Goal: Task Accomplishment & Management: Manage account settings

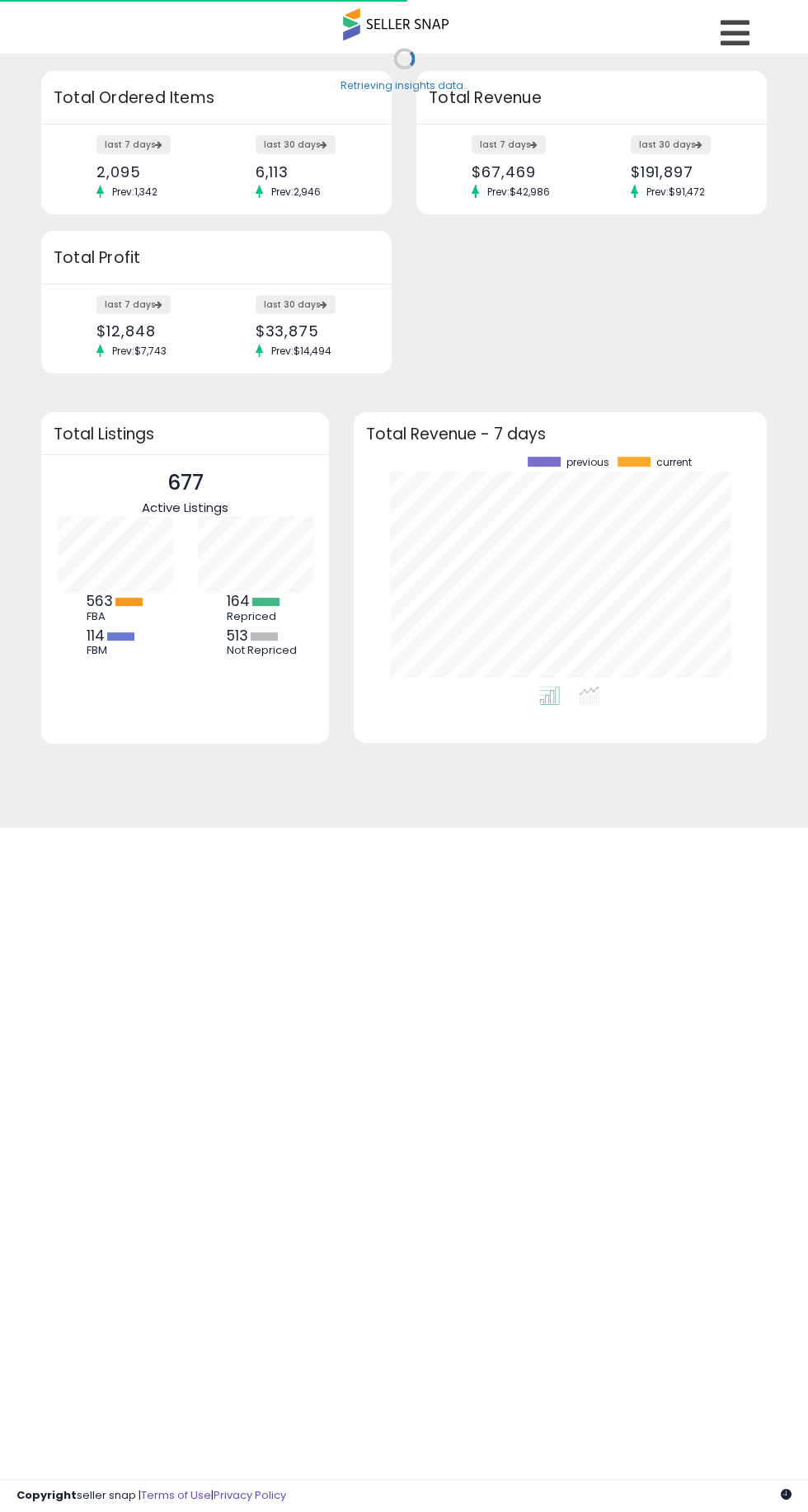
scroll to position [230, 380]
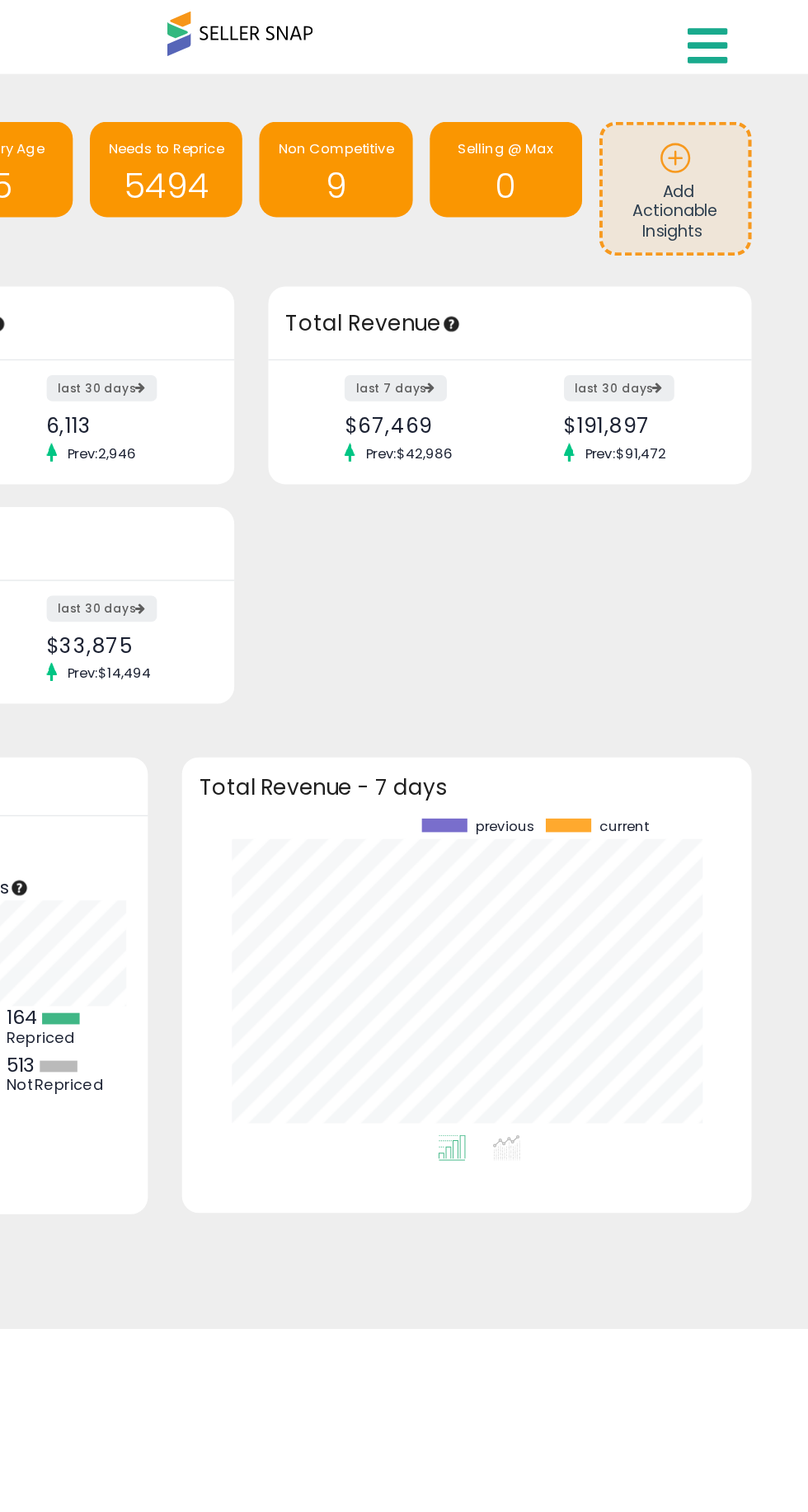
click at [750, 27] on link at bounding box center [738, 29] width 59 height 58
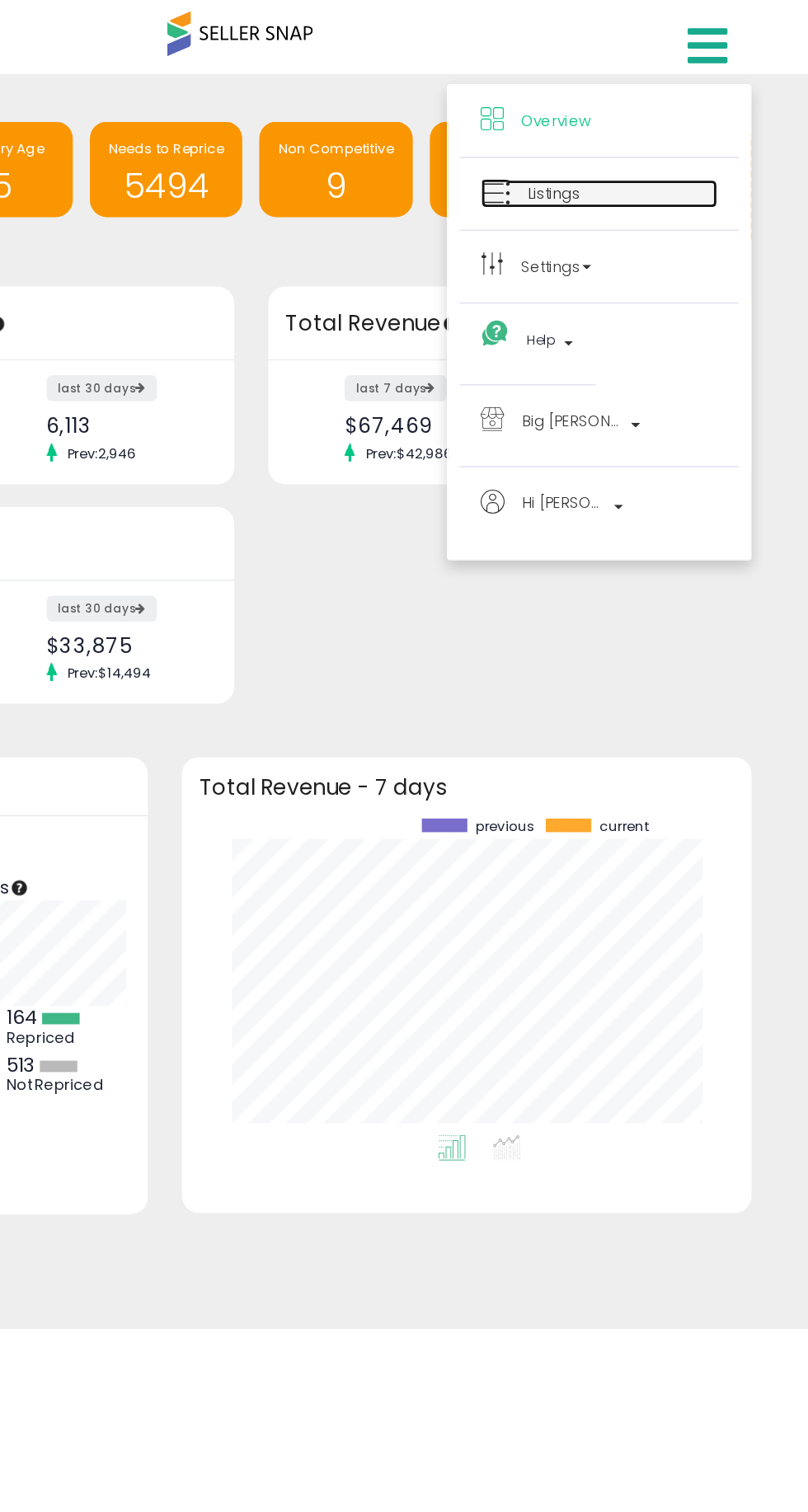
click at [598, 143] on link "Listings" at bounding box center [656, 140] width 172 height 21
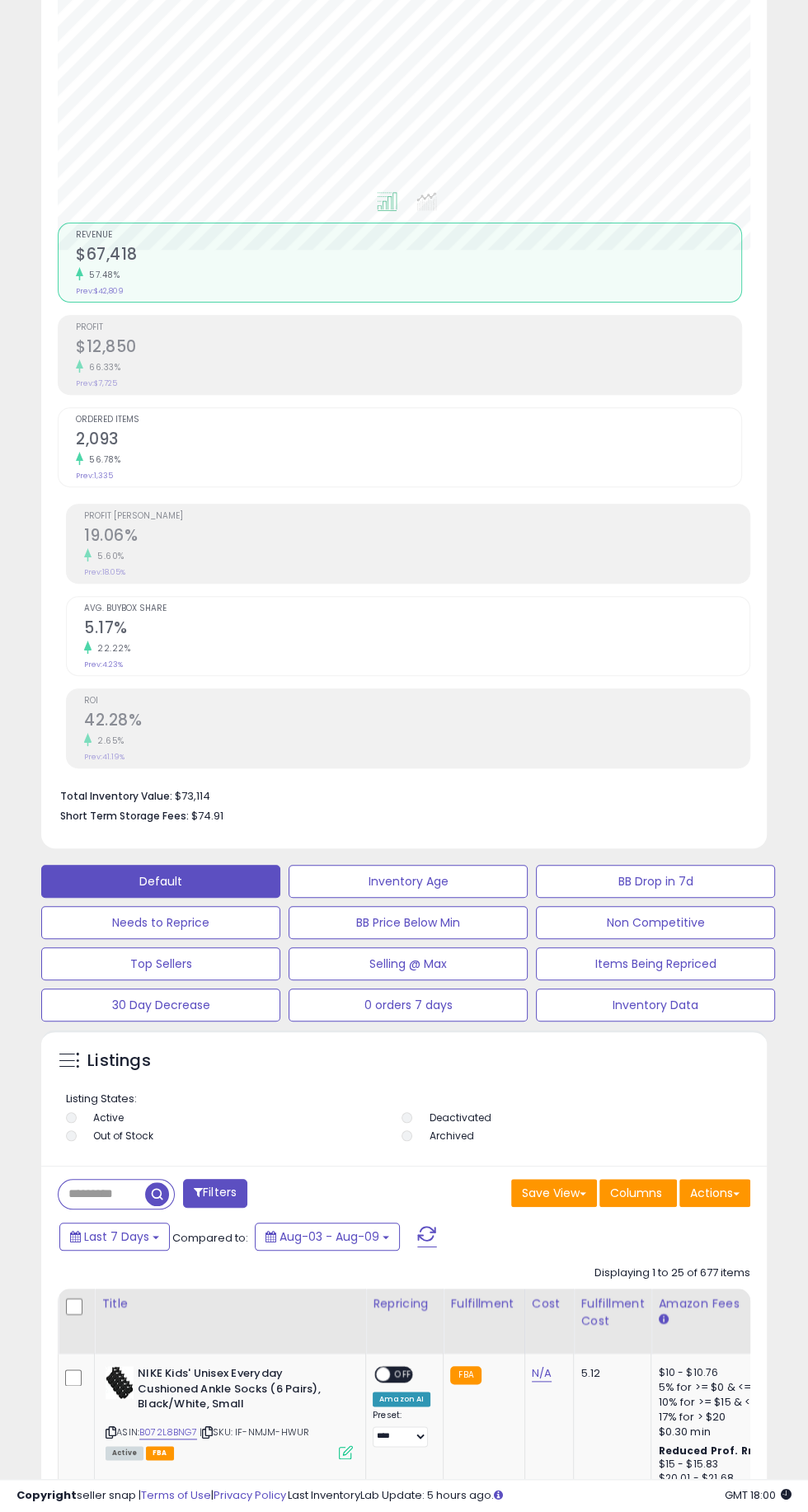
scroll to position [320, 0]
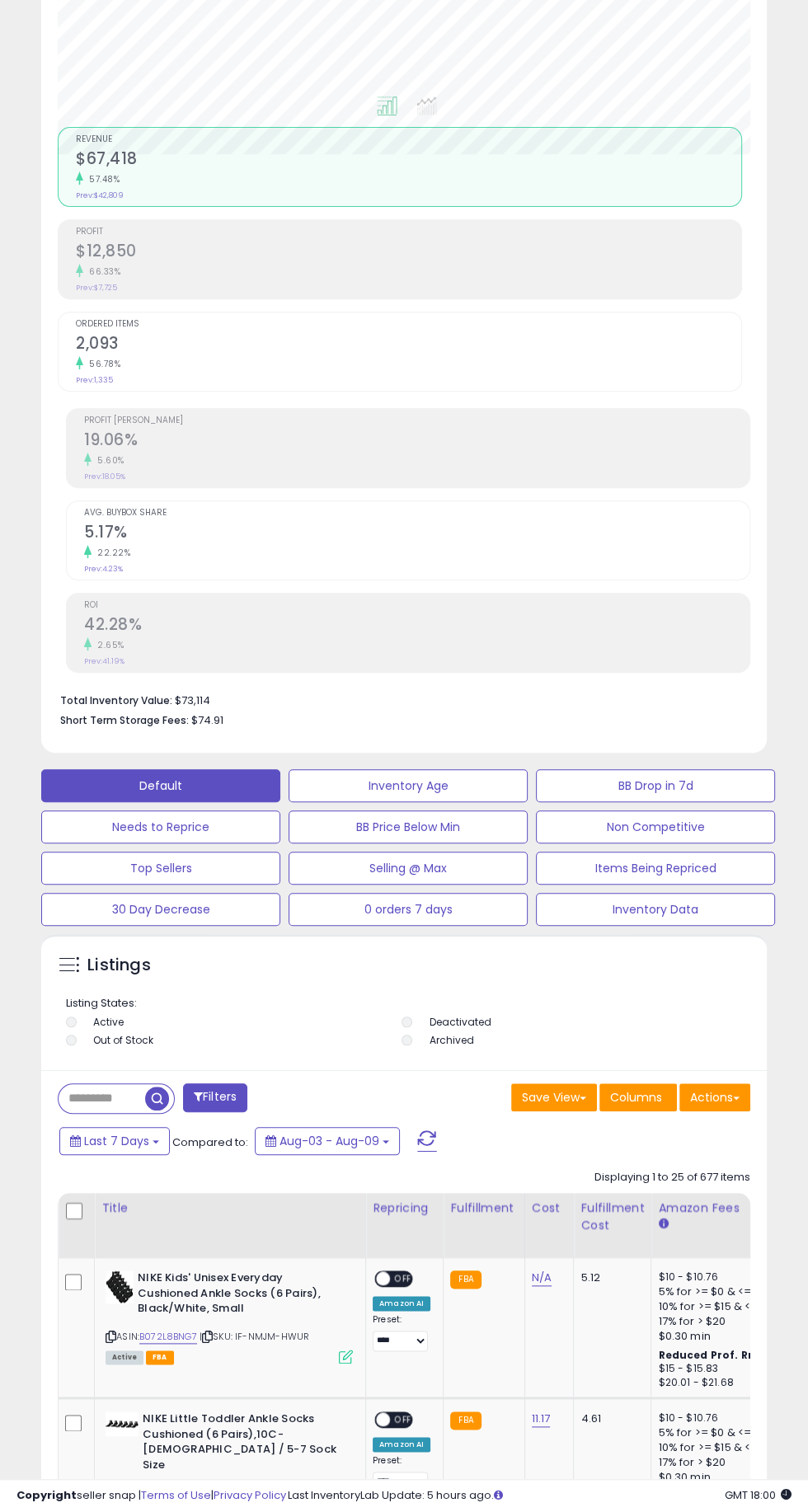
click at [114, 1105] on input "text" at bounding box center [102, 1099] width 87 height 29
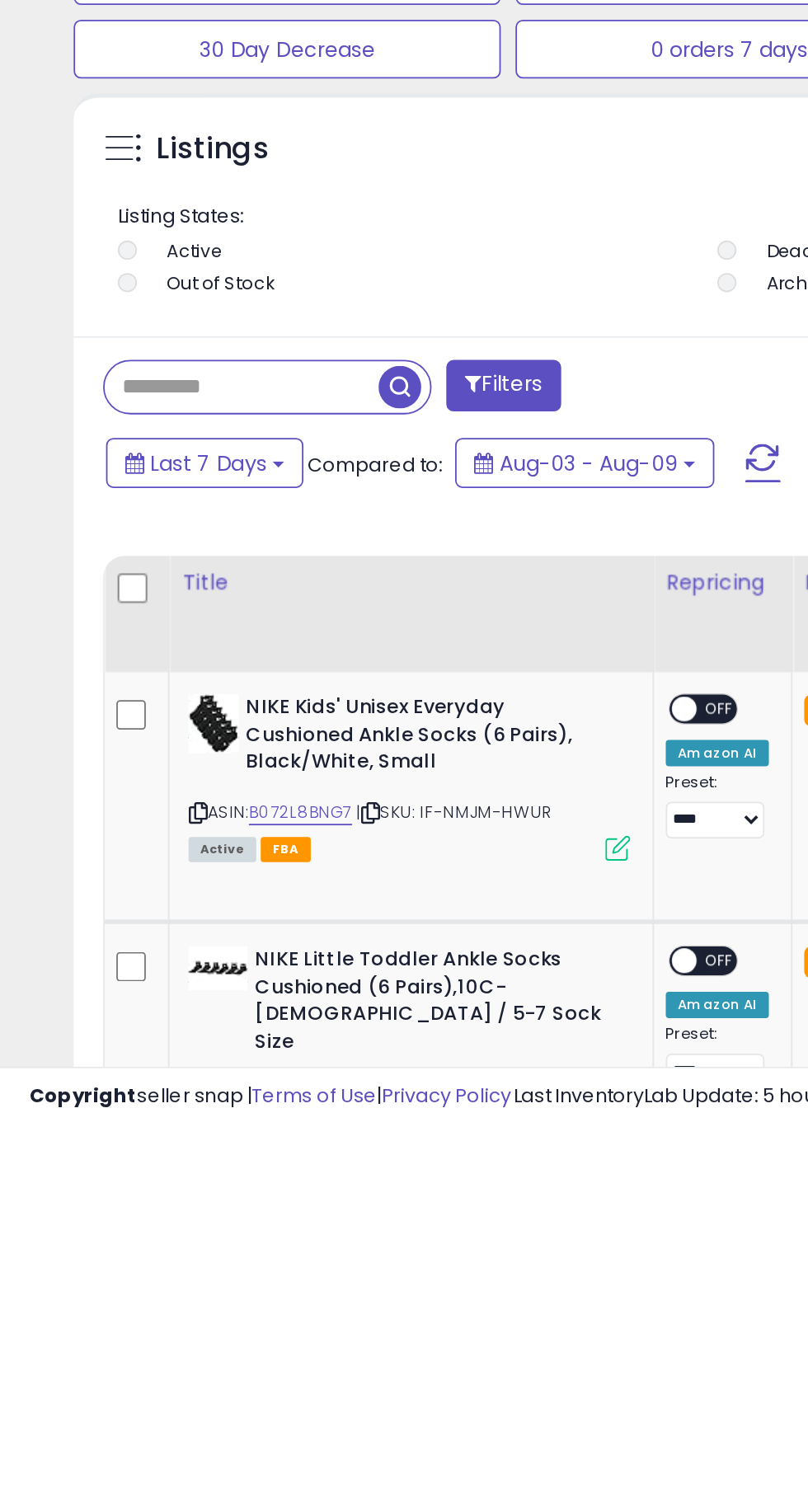
paste input "**********"
type input "**********"
click at [213, 1099] on span "button" at bounding box center [223, 1098] width 23 height 23
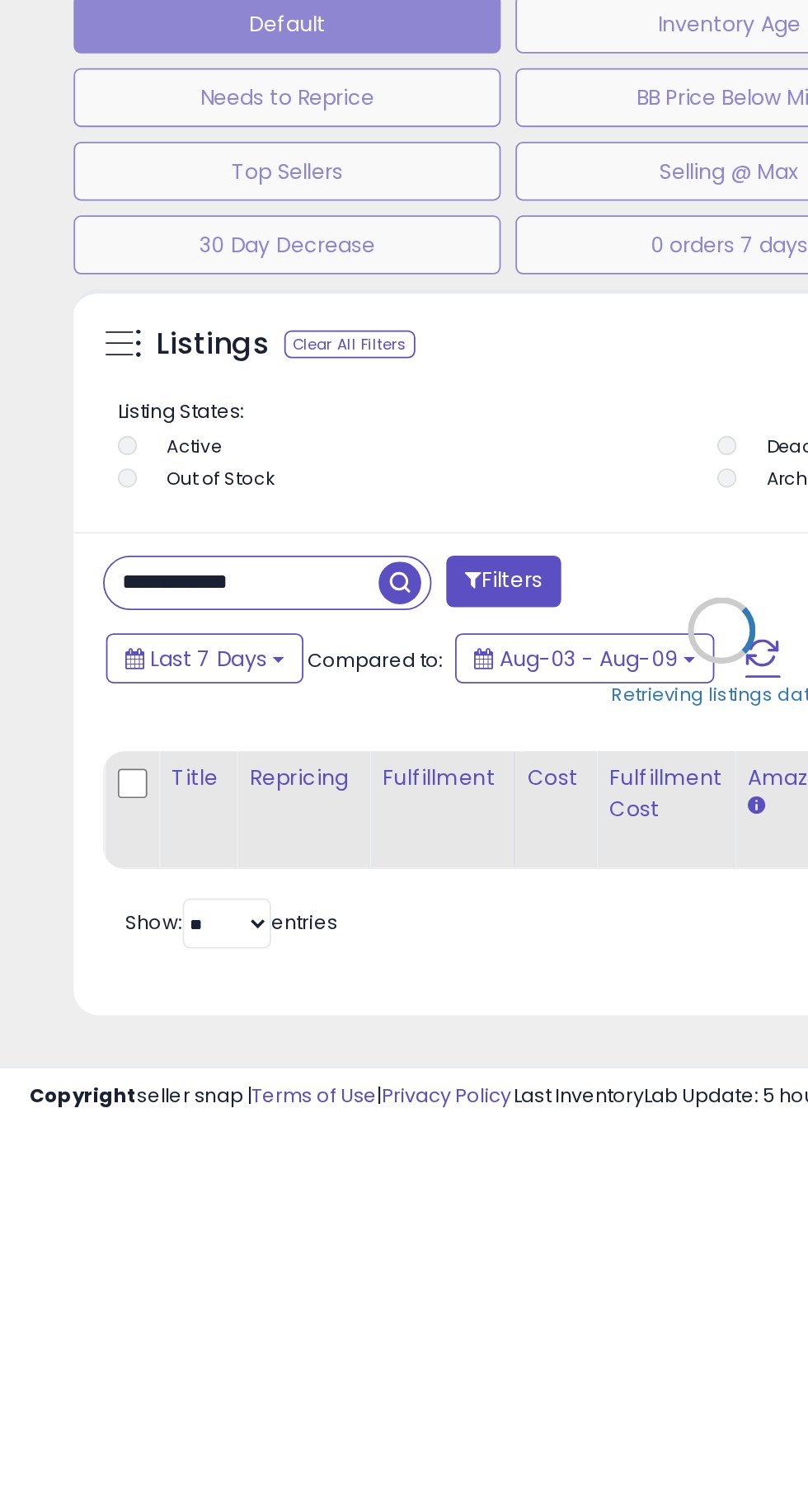
click at [230, 1215] on div "Retrieving listings data.." at bounding box center [404, 1247] width 750 height 407
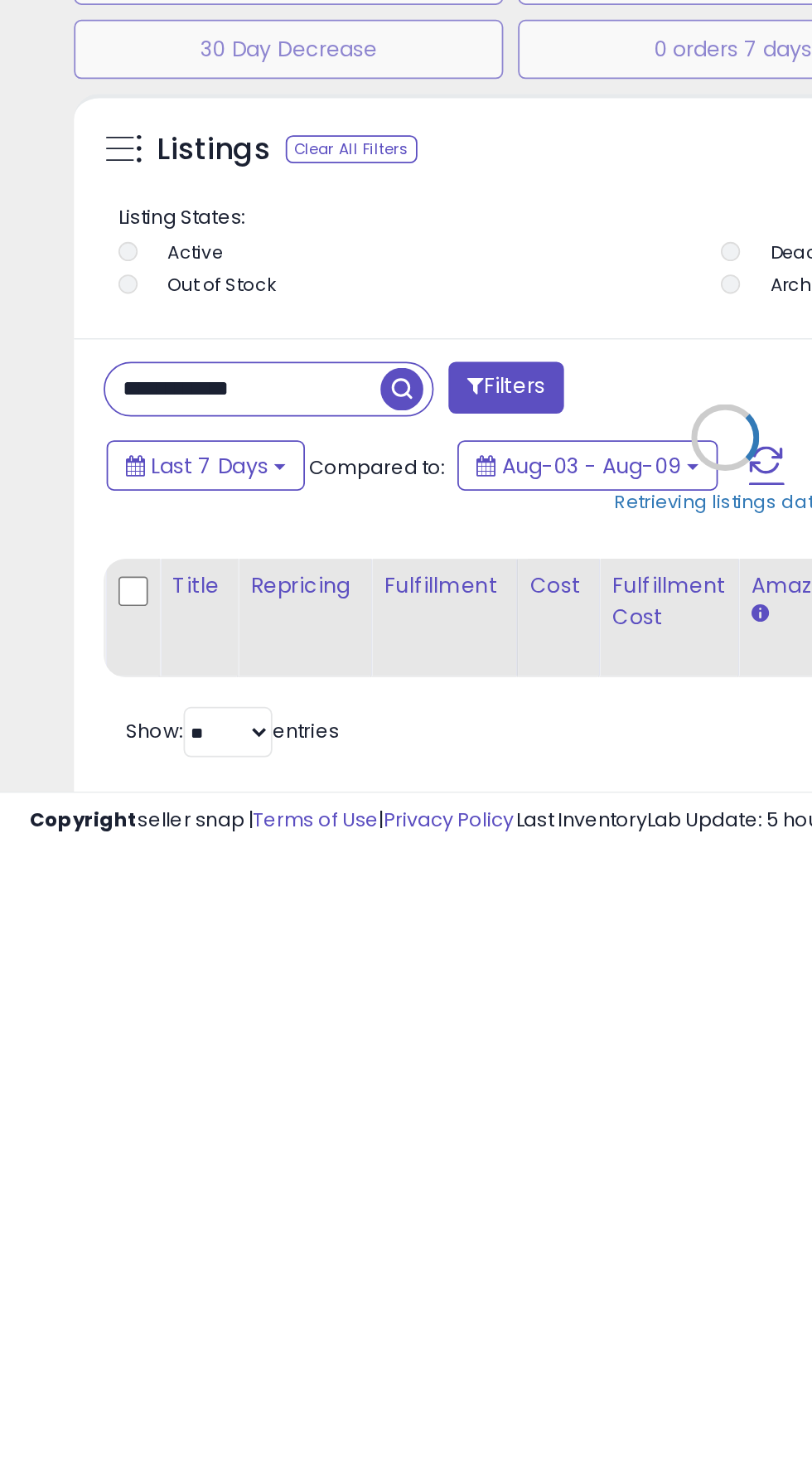
click at [231, 1221] on div "Retrieving listings data.." at bounding box center [406, 1254] width 754 height 409
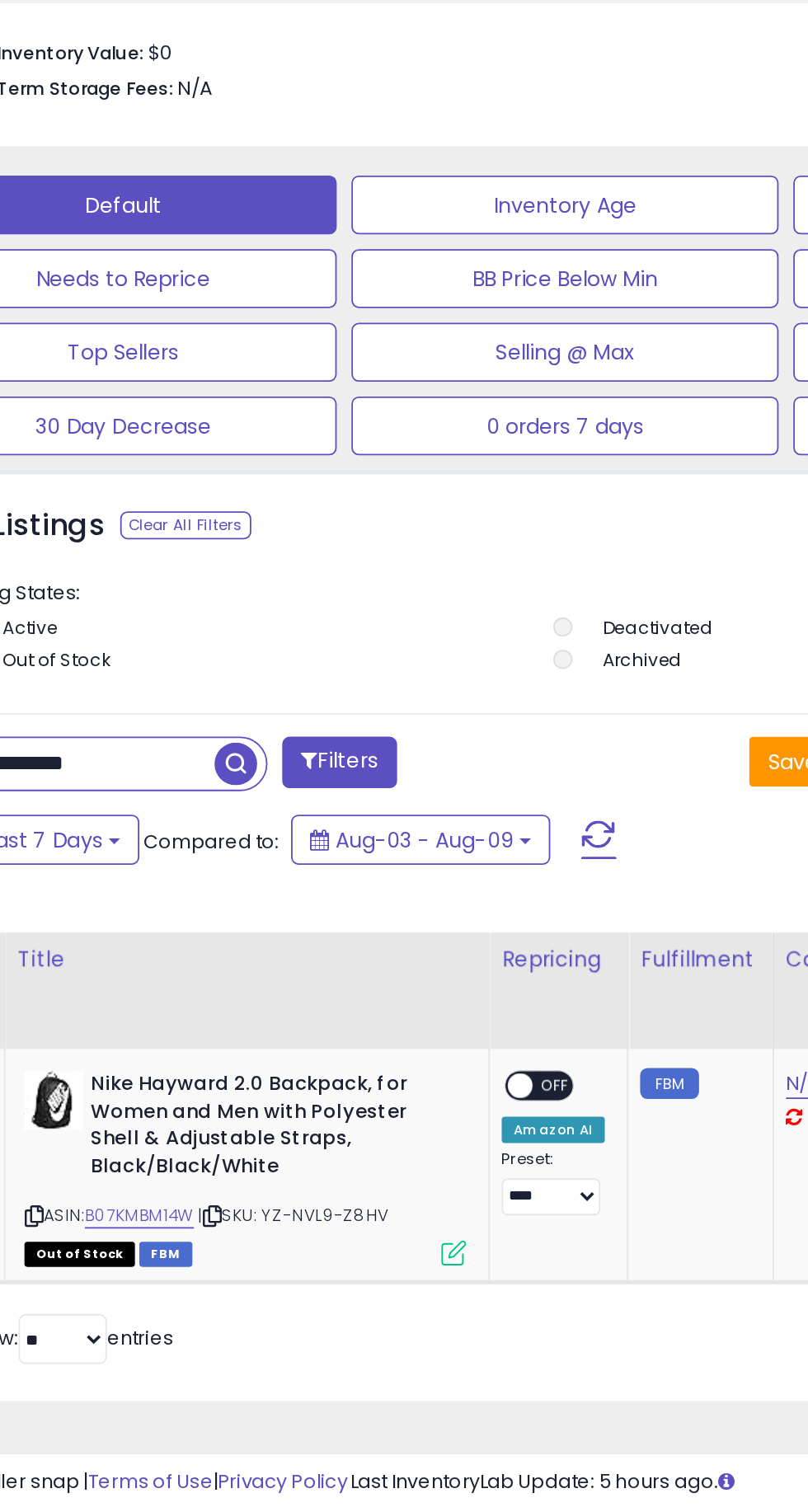
scroll to position [322, 718]
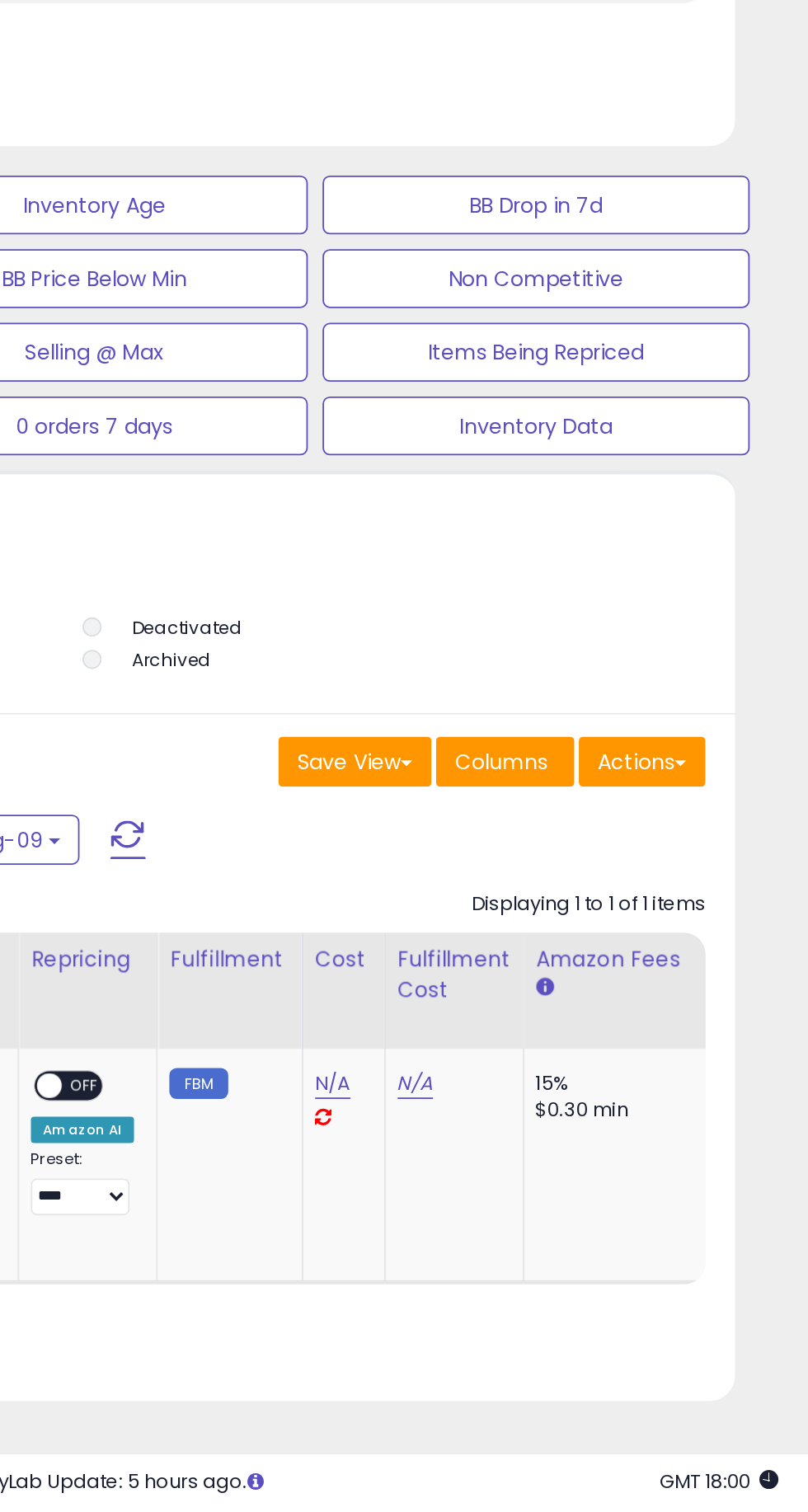
click at [531, 1273] on div "N/A" at bounding box center [544, 1282] width 26 height 33
click at [539, 1272] on link "N/A" at bounding box center [541, 1273] width 20 height 16
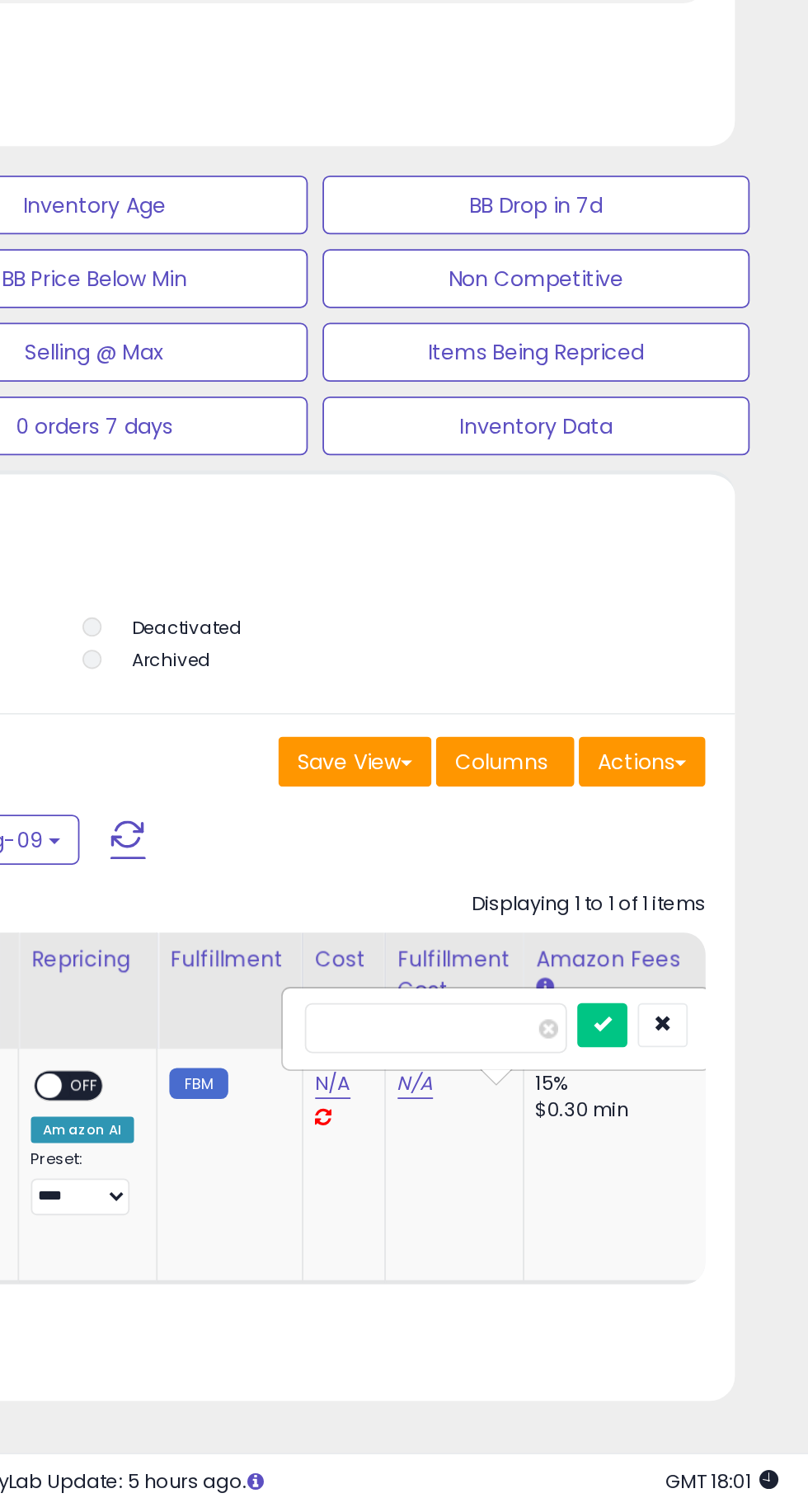
scroll to position [265, 0]
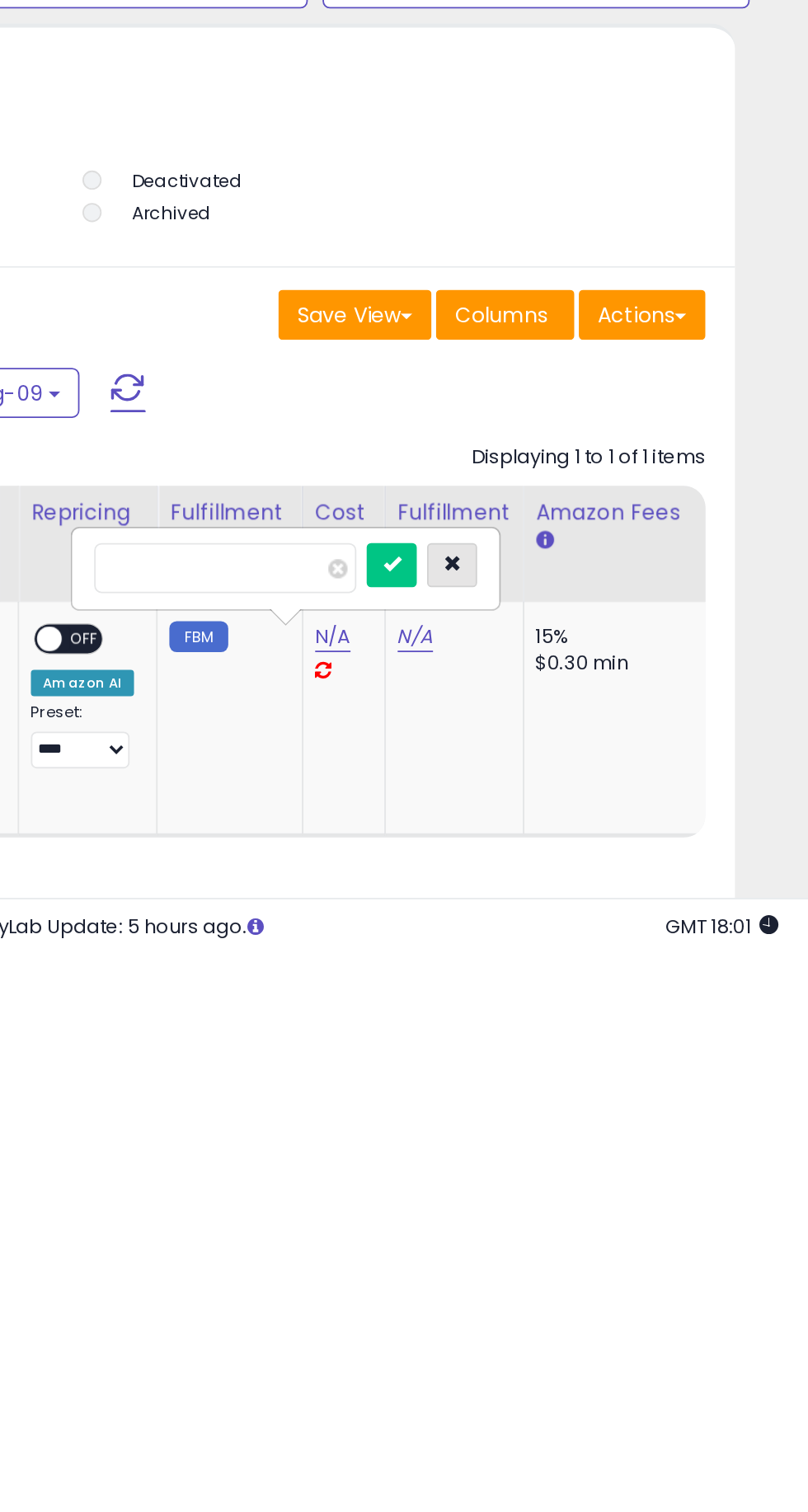
click at [614, 1292] on icon "button" at bounding box center [608, 1291] width 10 height 10
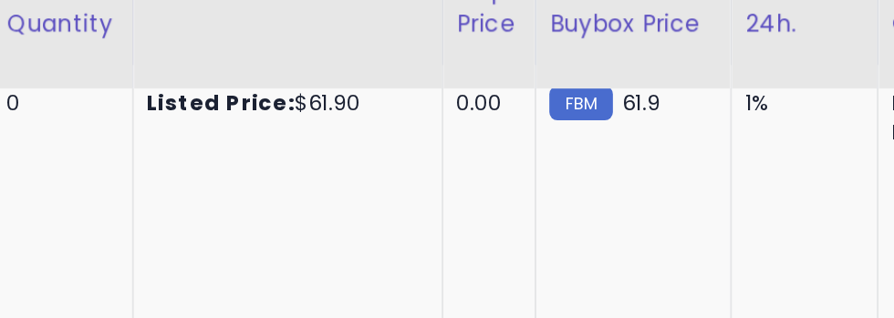
scroll to position [0, 0]
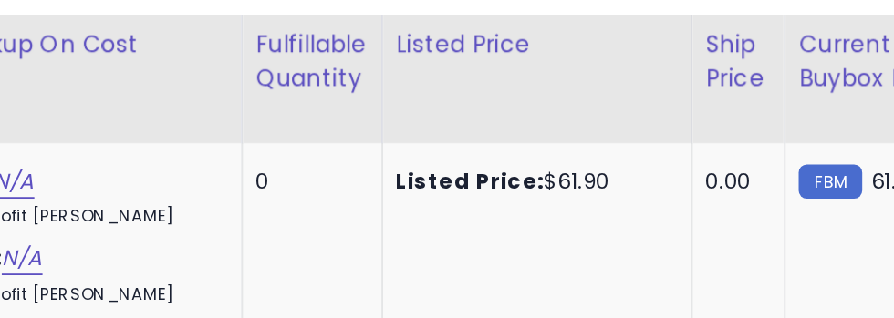
click at [660, 135] on td "0.00" at bounding box center [686, 152] width 52 height 144
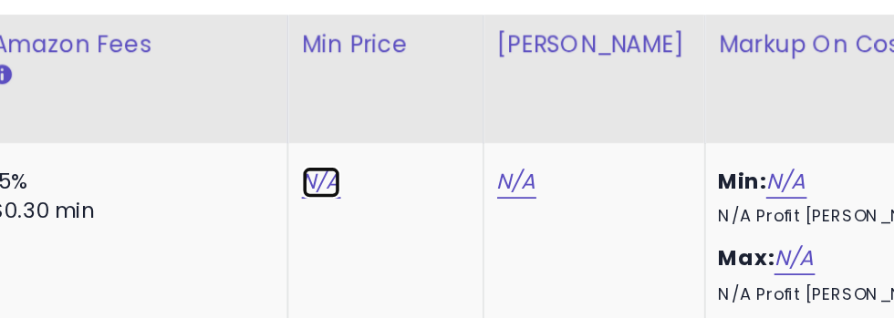
click at [449, 103] on link "N/A" at bounding box center [453, 102] width 22 height 18
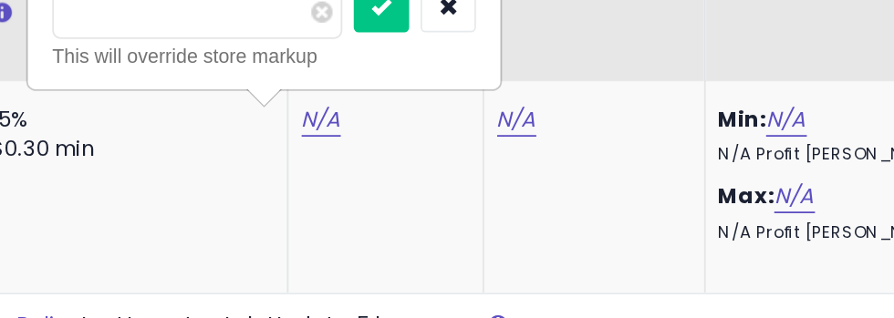
type input "*****"
click at [502, 129] on button "submit" at bounding box center [486, 122] width 31 height 27
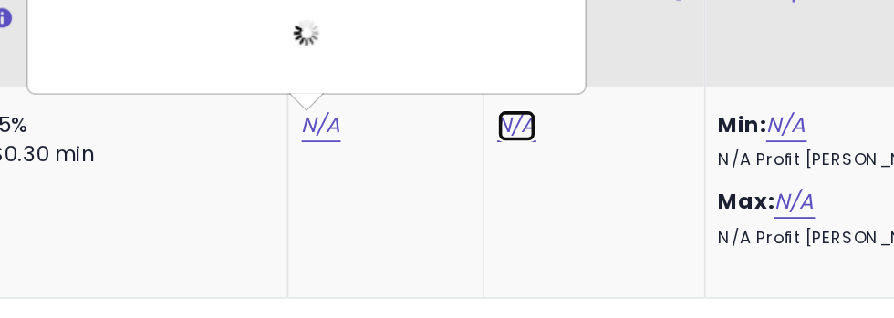
click at [555, 190] on link "N/A" at bounding box center [562, 186] width 22 height 18
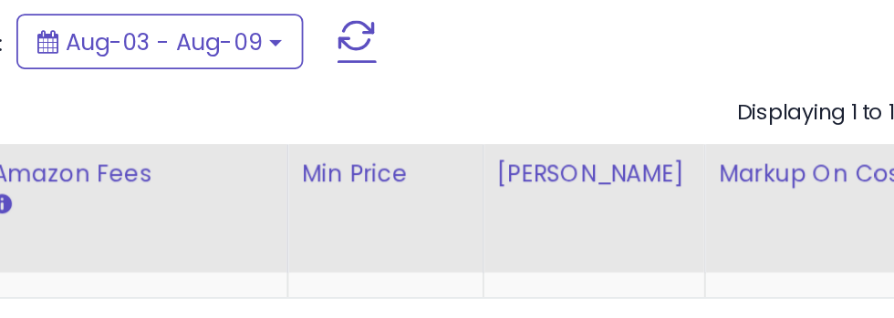
click at [679, 124] on div "Last 7 Days Compared to: Aug-03 - Aug-09" at bounding box center [447, 140] width 794 height 41
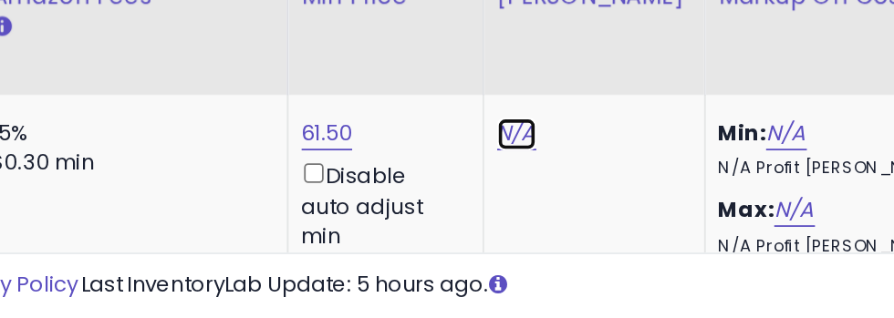
click at [552, 222] on link "N/A" at bounding box center [562, 215] width 22 height 18
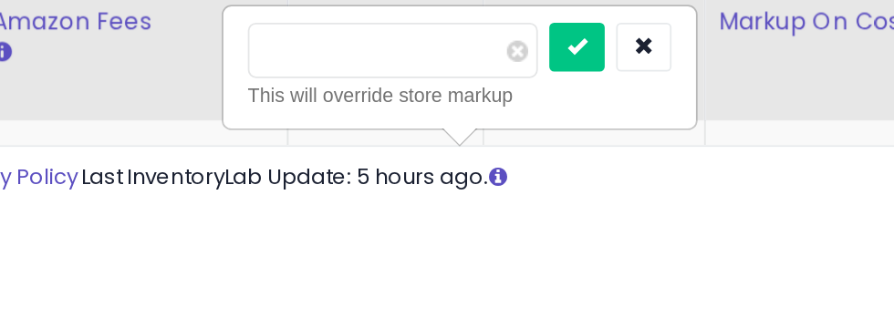
type input "**"
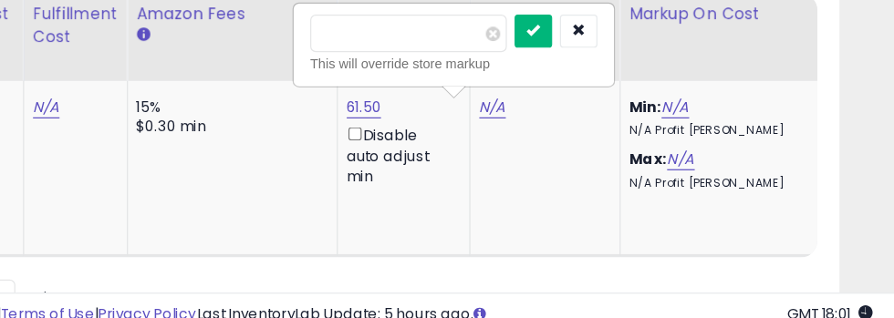
click at [611, 71] on button "submit" at bounding box center [595, 65] width 31 height 27
